Goal: Information Seeking & Learning: Find specific fact

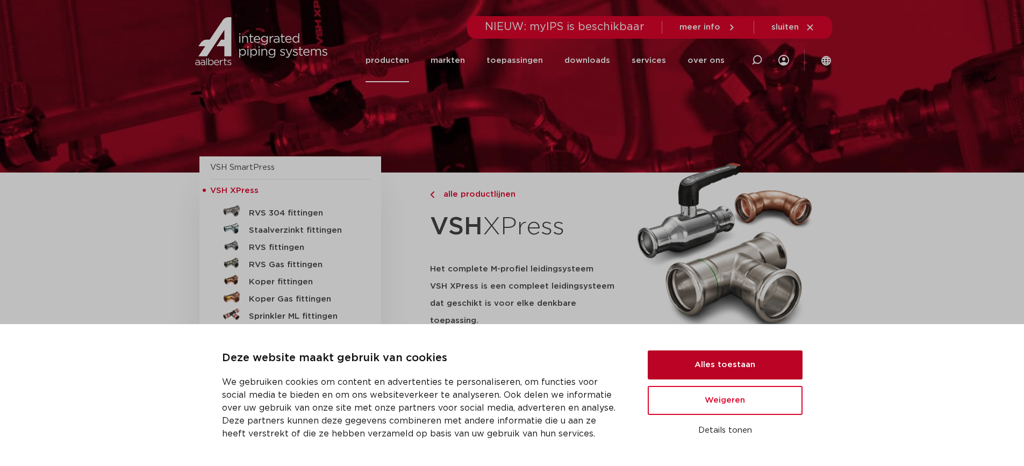
click at [741, 362] on button "Alles toestaan" at bounding box center [725, 364] width 155 height 29
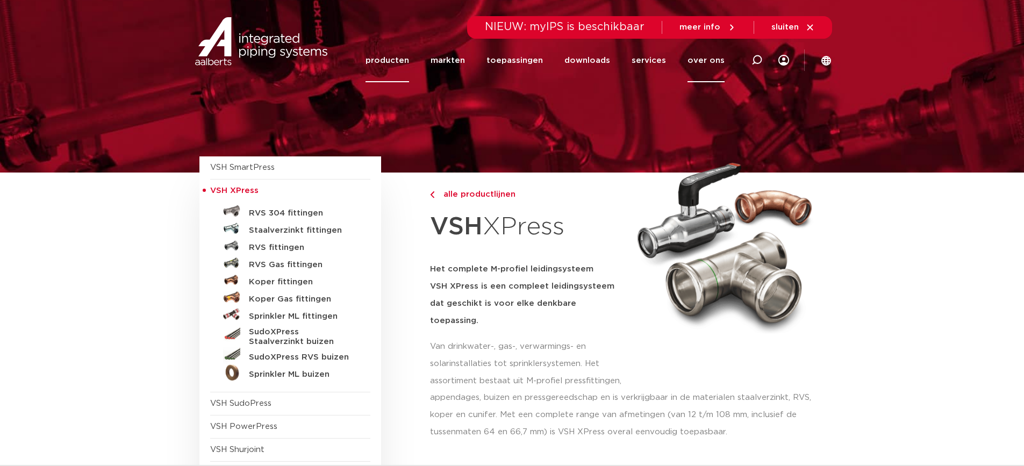
click at [715, 56] on link "over ons" at bounding box center [705, 61] width 37 height 44
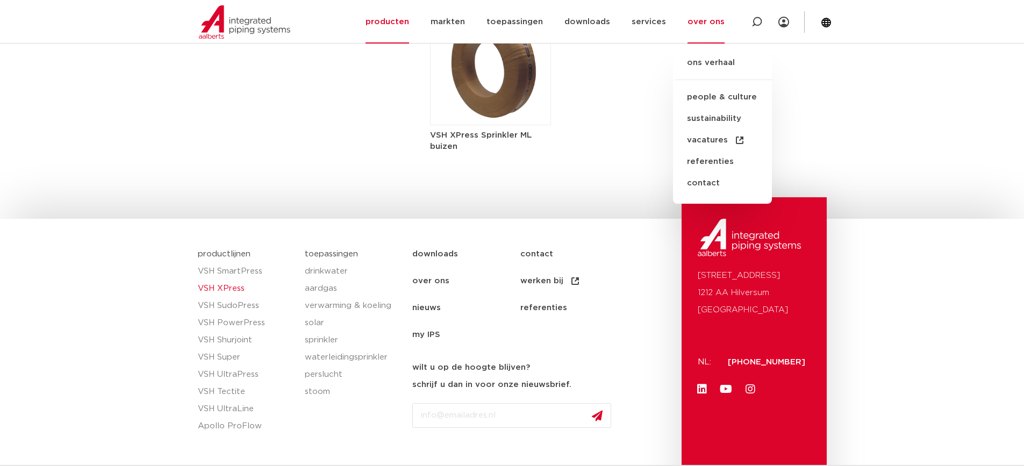
scroll to position [1829, 0]
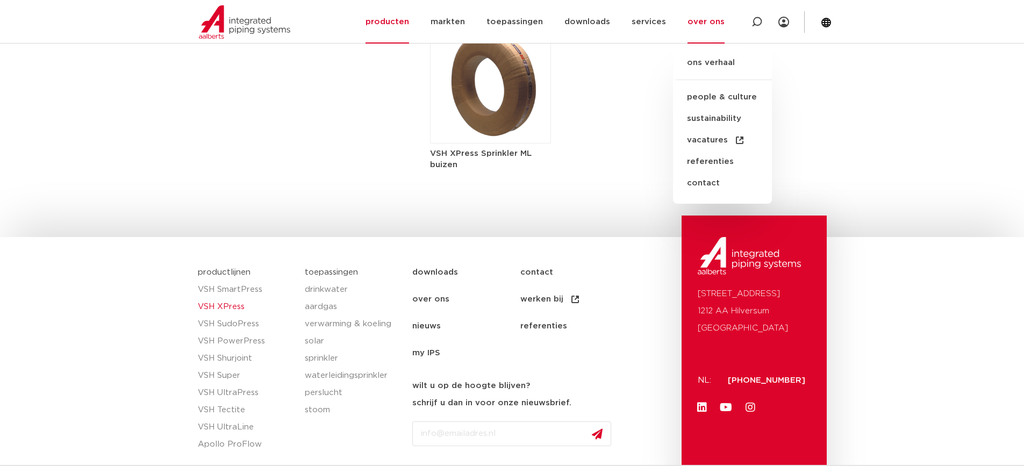
click at [923, 272] on section "productlijnen VSH SmartPress VSH XPress VSH SudoPress VSH PowerPress VSH Shurjo…" at bounding box center [512, 386] width 1024 height 299
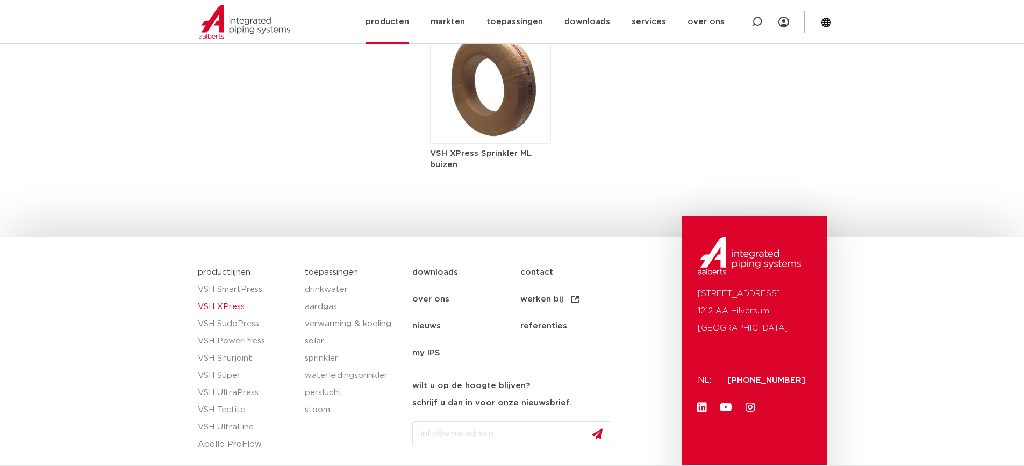
click at [397, 12] on link "producten" at bounding box center [387, 22] width 44 height 44
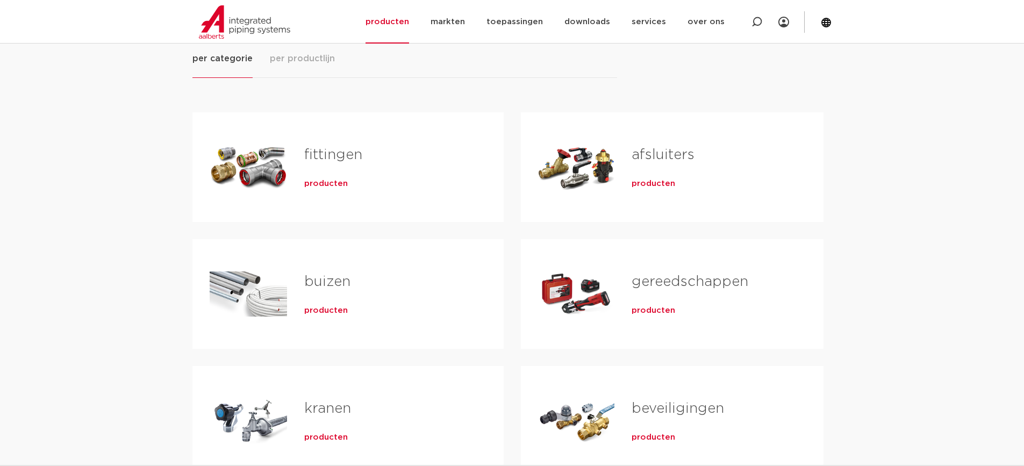
scroll to position [161, 0]
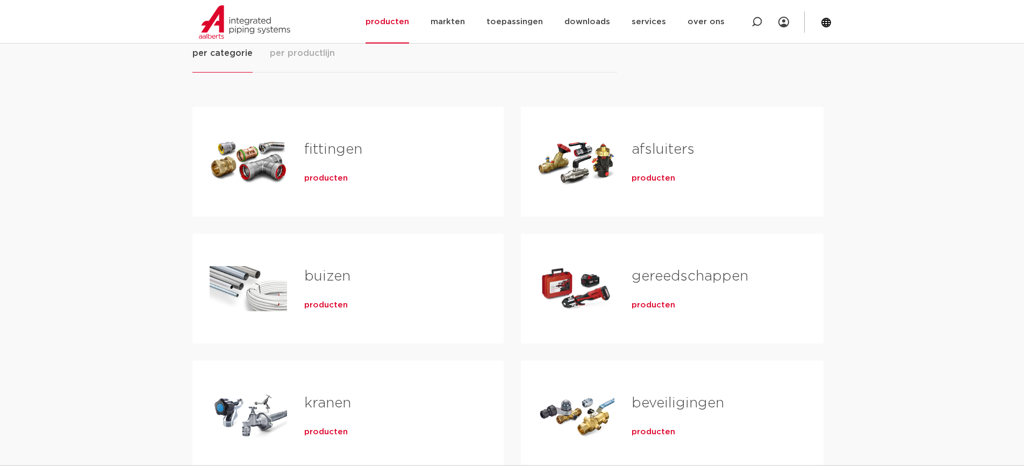
click at [332, 180] on span "producten" at bounding box center [326, 178] width 44 height 11
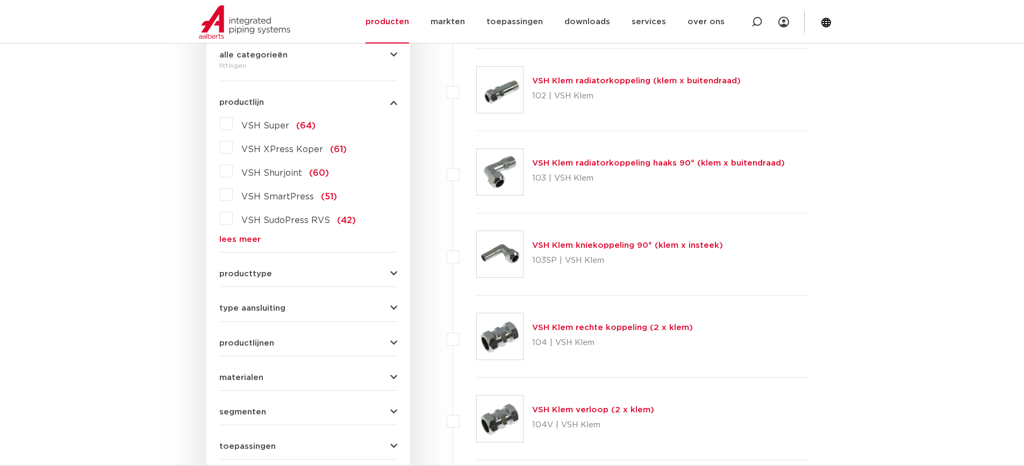
scroll to position [269, 0]
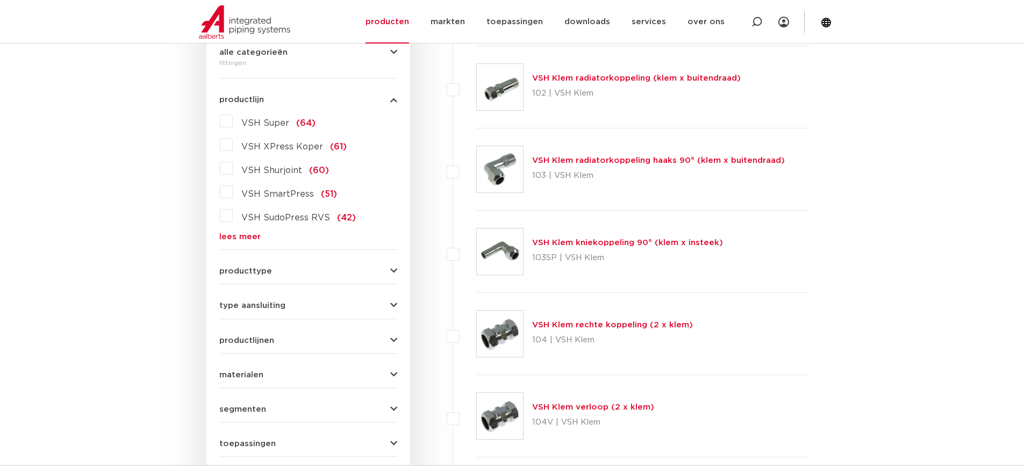
click at [316, 265] on div "producttype demontabel (179) meerdelig (62) accessoires (fittings) (49) voordee…" at bounding box center [308, 266] width 178 height 17
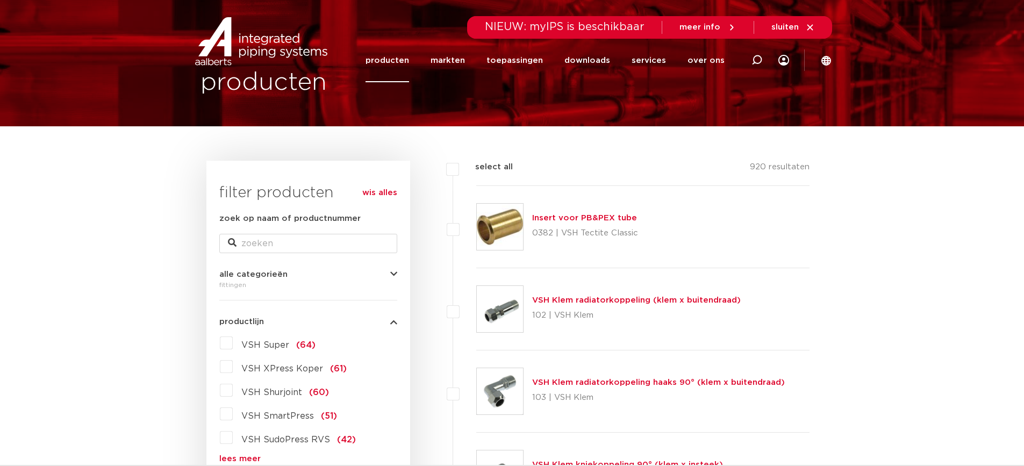
scroll to position [0, 0]
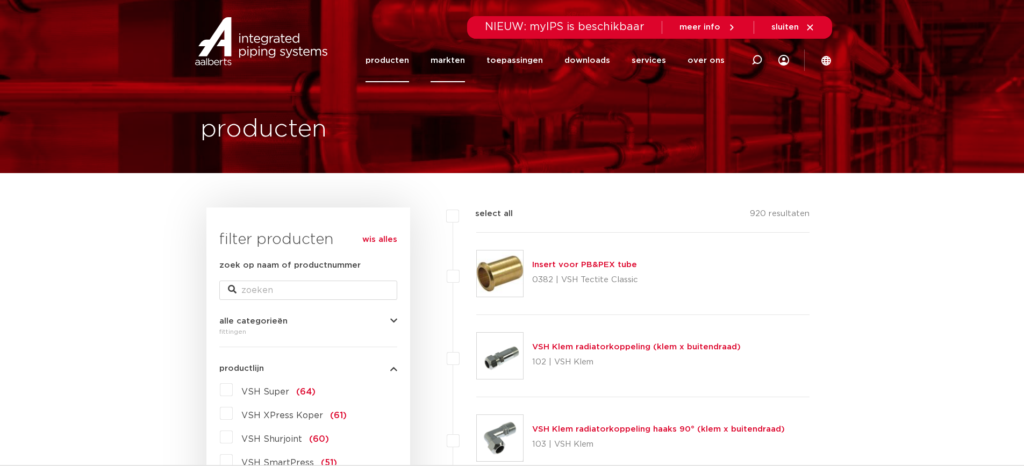
click at [465, 59] on link "markten" at bounding box center [447, 61] width 34 height 44
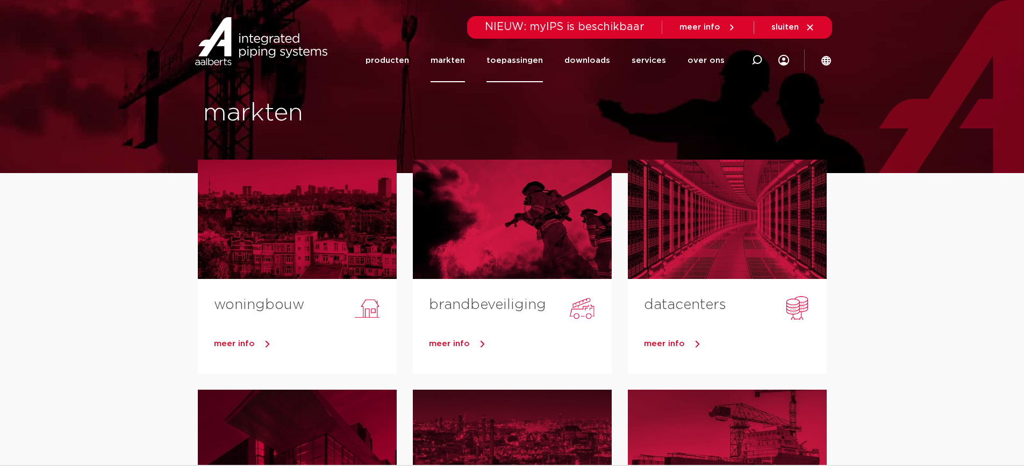
click at [525, 66] on link "toepassingen" at bounding box center [514, 61] width 56 height 44
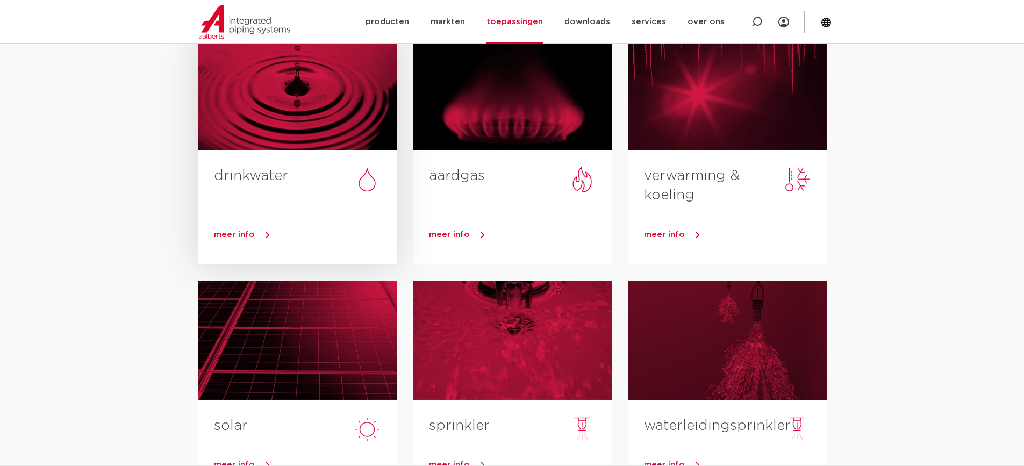
scroll to position [107, 0]
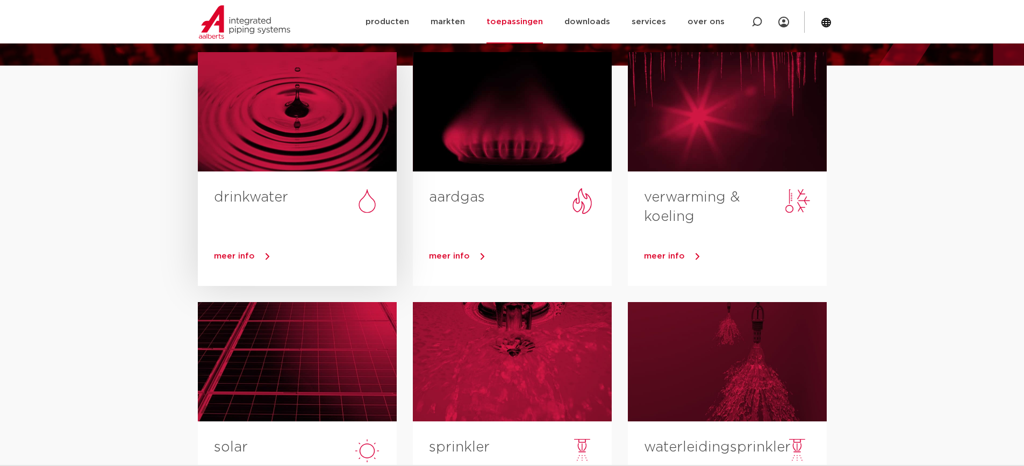
click at [257, 254] on link "meer info" at bounding box center [305, 256] width 183 height 16
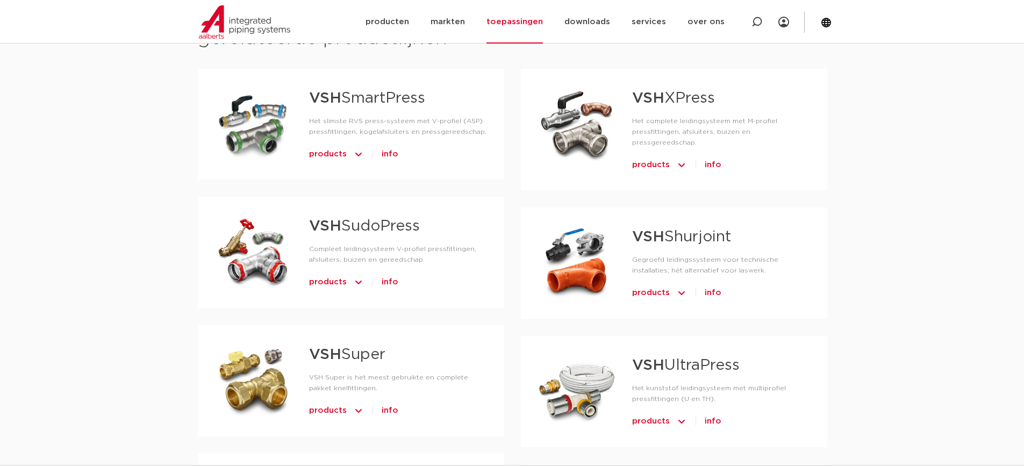
scroll to position [591, 0]
click at [335, 355] on strong "VSH" at bounding box center [325, 354] width 32 height 15
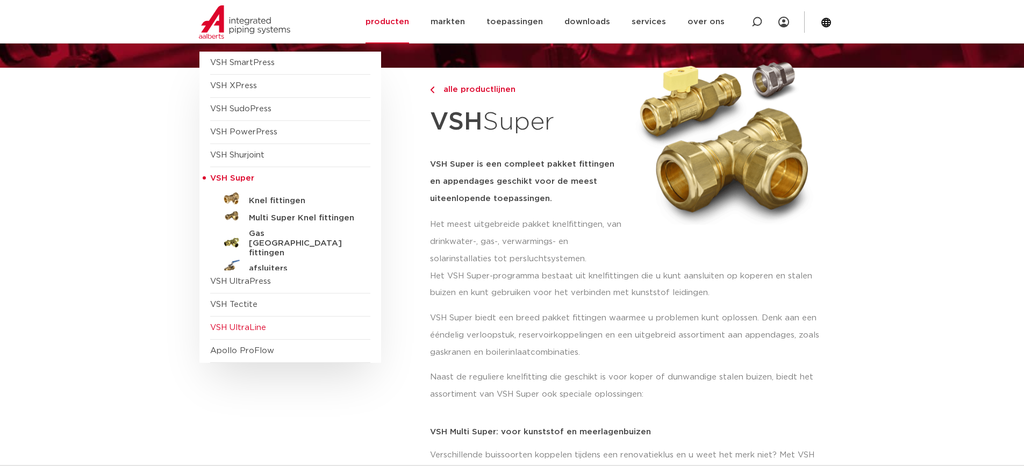
scroll to position [107, 0]
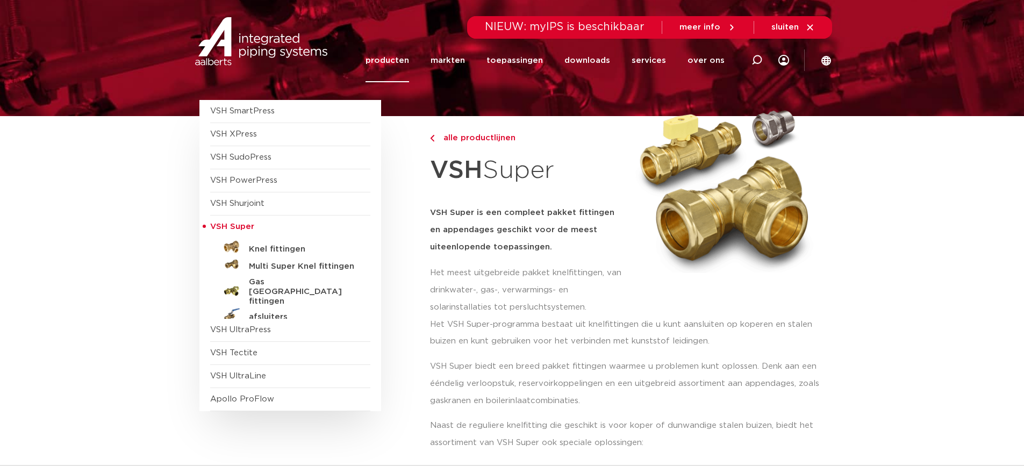
scroll to position [0, 0]
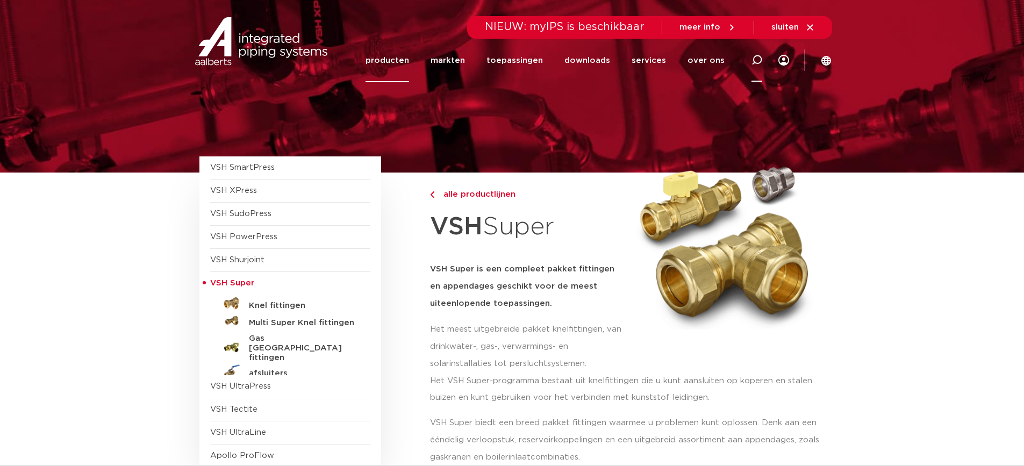
click at [756, 59] on icon at bounding box center [756, 60] width 11 height 11
type input "4803361"
click button "Zoeken" at bounding box center [0, 0] width 0 height 0
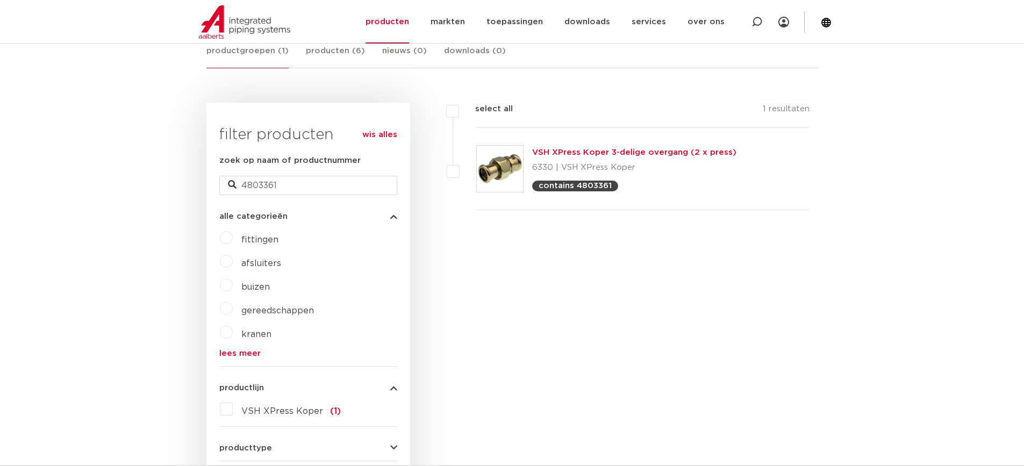
scroll to position [215, 0]
click at [633, 154] on link "VSH XPress Koper 3-delige overgang (2 x press)" at bounding box center [634, 152] width 204 height 8
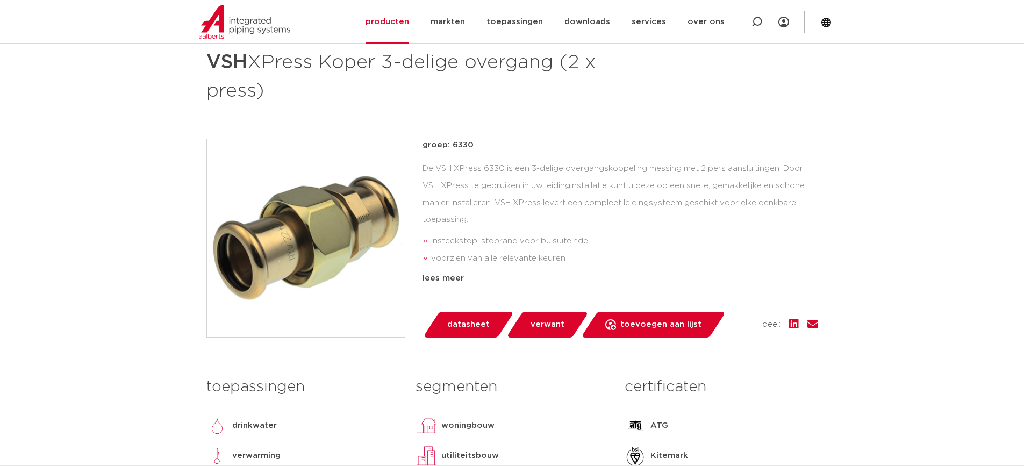
scroll to position [215, 0]
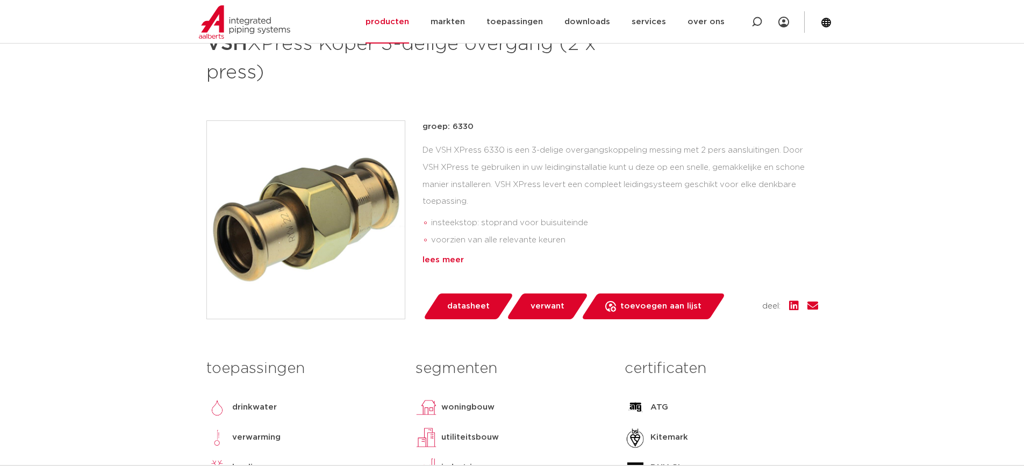
click at [432, 259] on div "lees meer" at bounding box center [620, 260] width 396 height 13
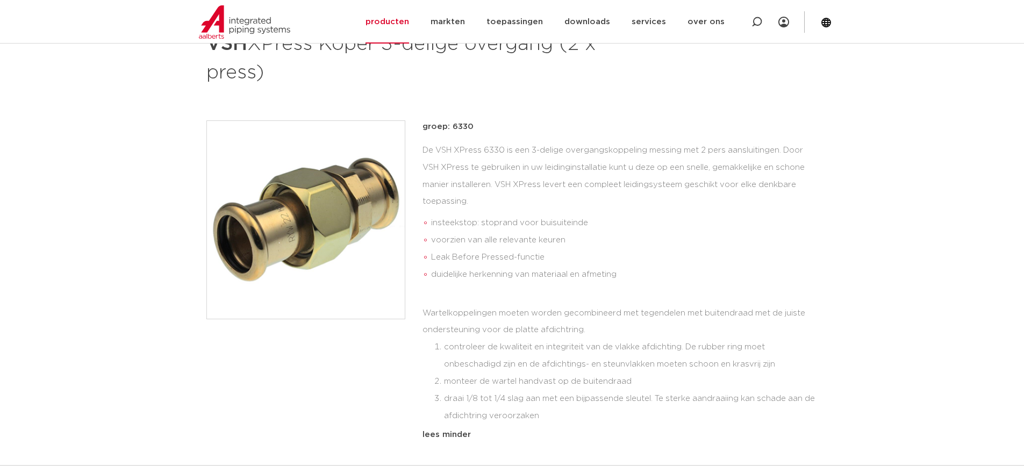
scroll to position [0, 0]
